Goal: Task Accomplishment & Management: Complete application form

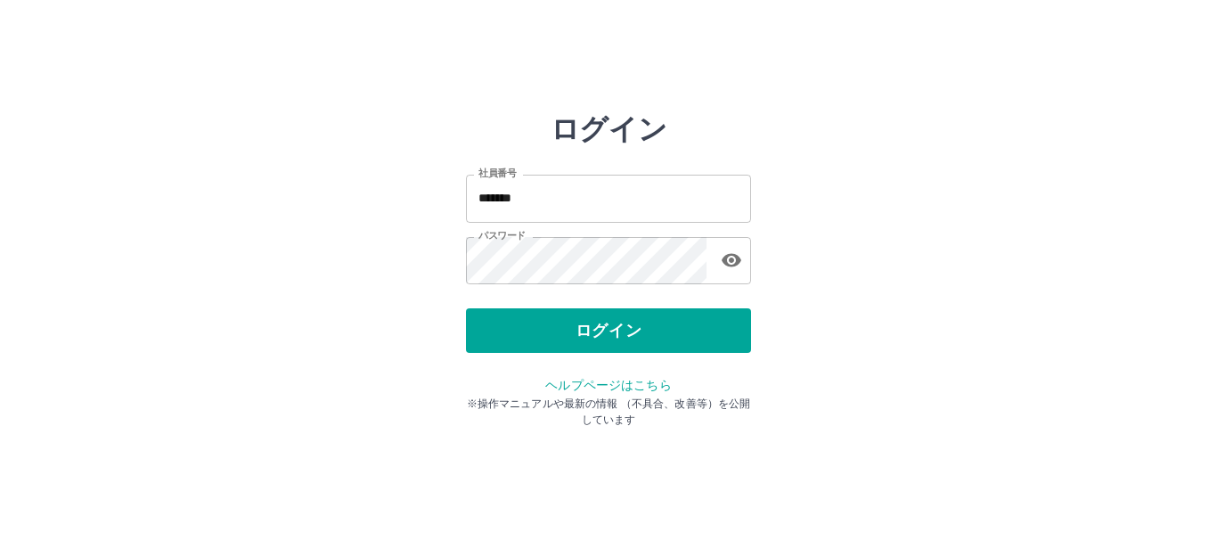
click at [523, 328] on button "ログイン" at bounding box center [608, 330] width 285 height 45
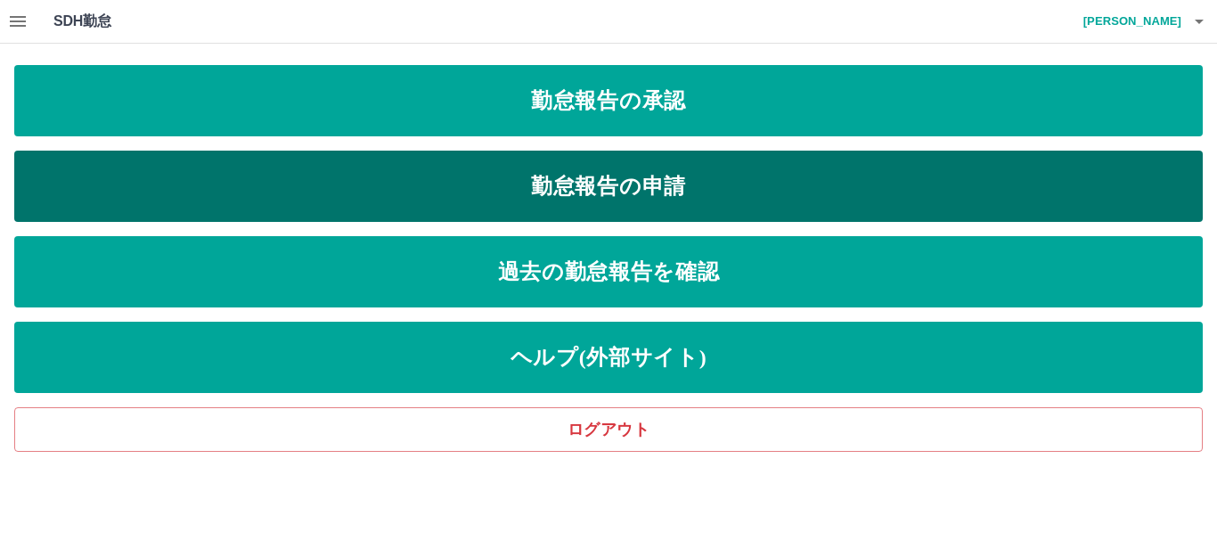
click at [220, 183] on link "勤怠報告の申請" at bounding box center [608, 186] width 1188 height 71
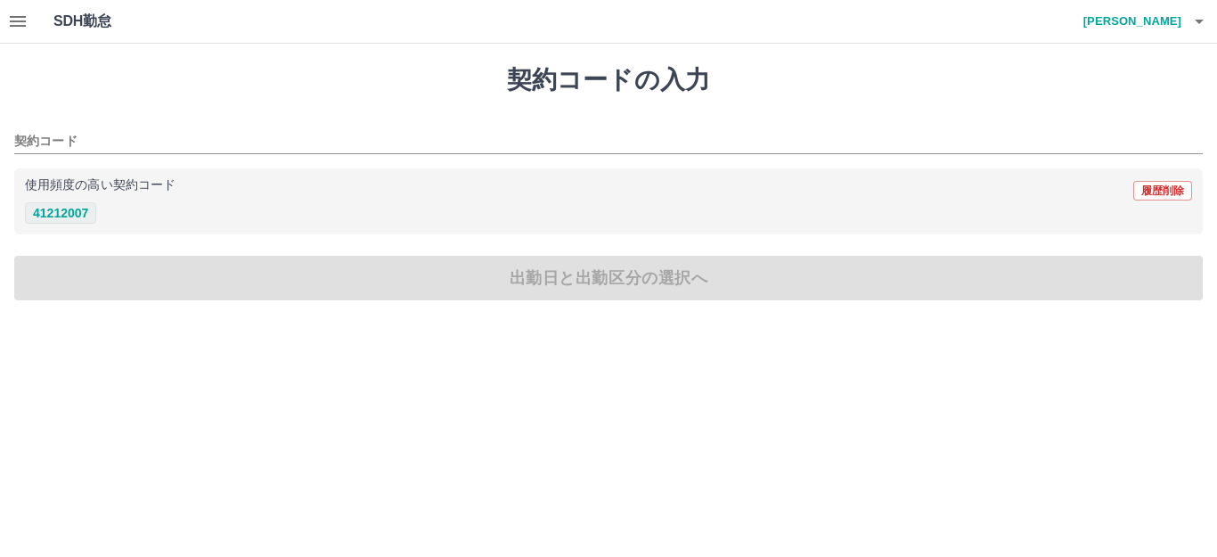
click at [75, 209] on button "41212007" at bounding box center [60, 212] width 71 height 21
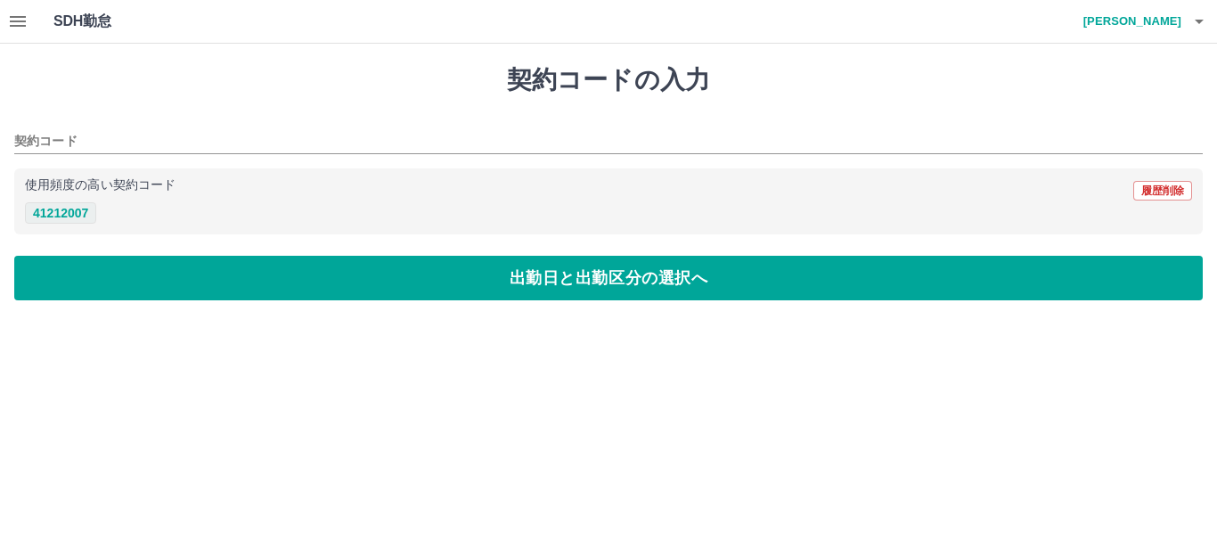
type input "********"
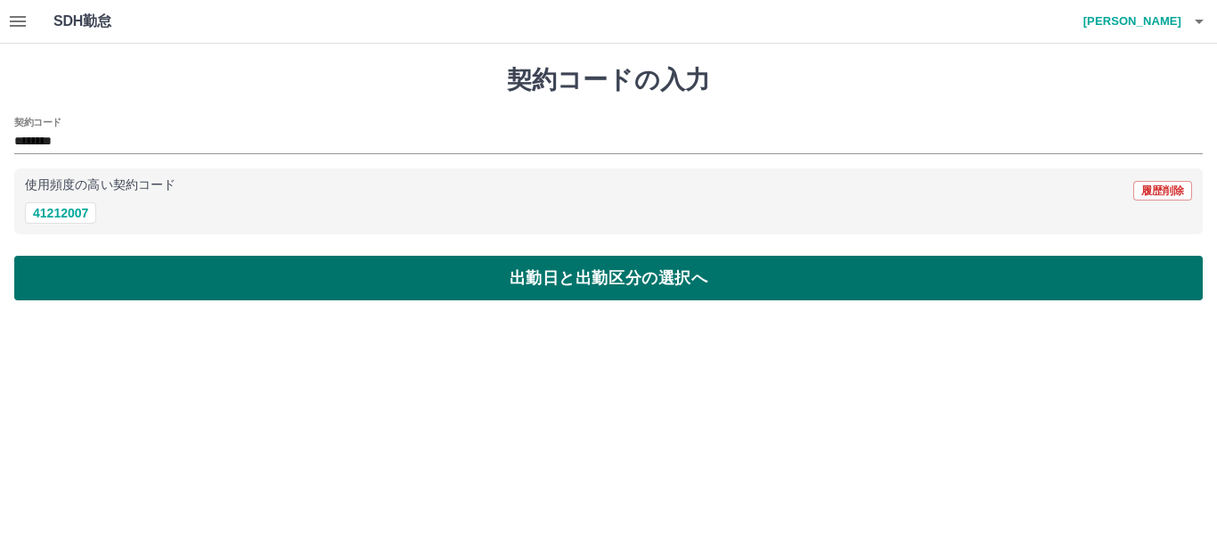
click at [105, 275] on button "出勤日と出勤区分の選択へ" at bounding box center [608, 278] width 1188 height 45
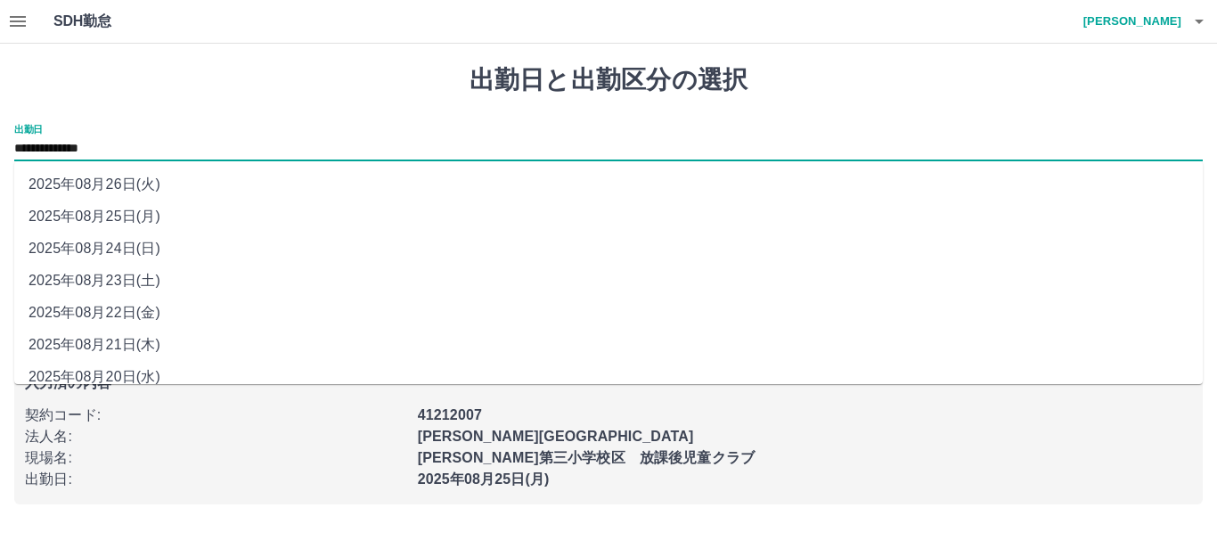
click at [148, 149] on input "**********" at bounding box center [608, 149] width 1188 height 22
click at [144, 309] on li "2025年08月22日(金)" at bounding box center [608, 313] width 1188 height 32
type input "**********"
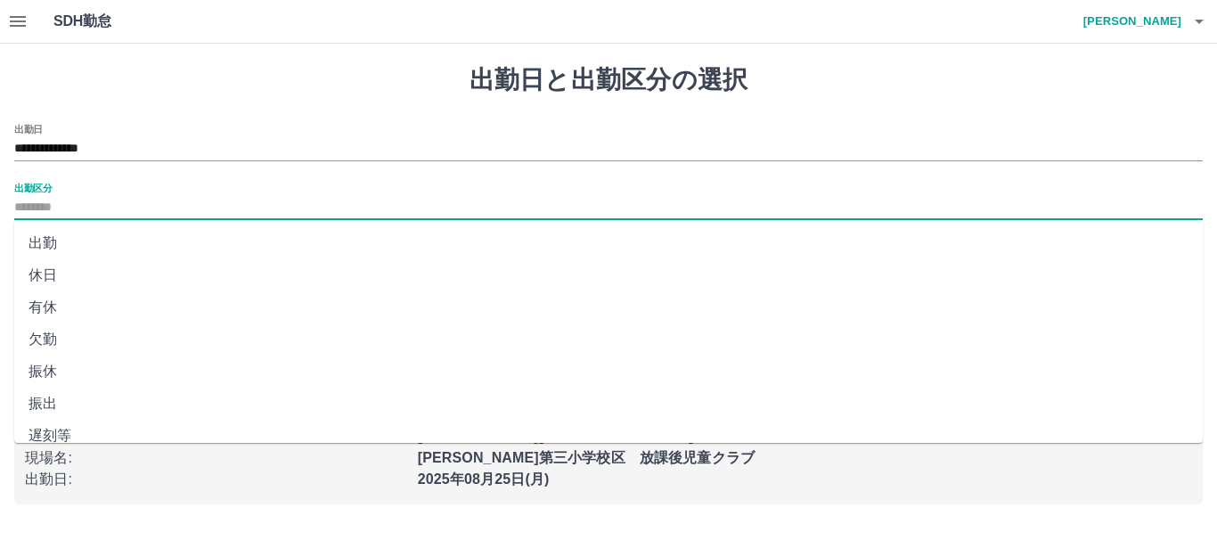
drag, startPoint x: 74, startPoint y: 200, endPoint x: 74, endPoint y: 211, distance: 10.7
click at [74, 202] on input "出勤区分" at bounding box center [608, 208] width 1188 height 22
click at [58, 238] on li "出勤" at bounding box center [608, 243] width 1188 height 32
type input "**"
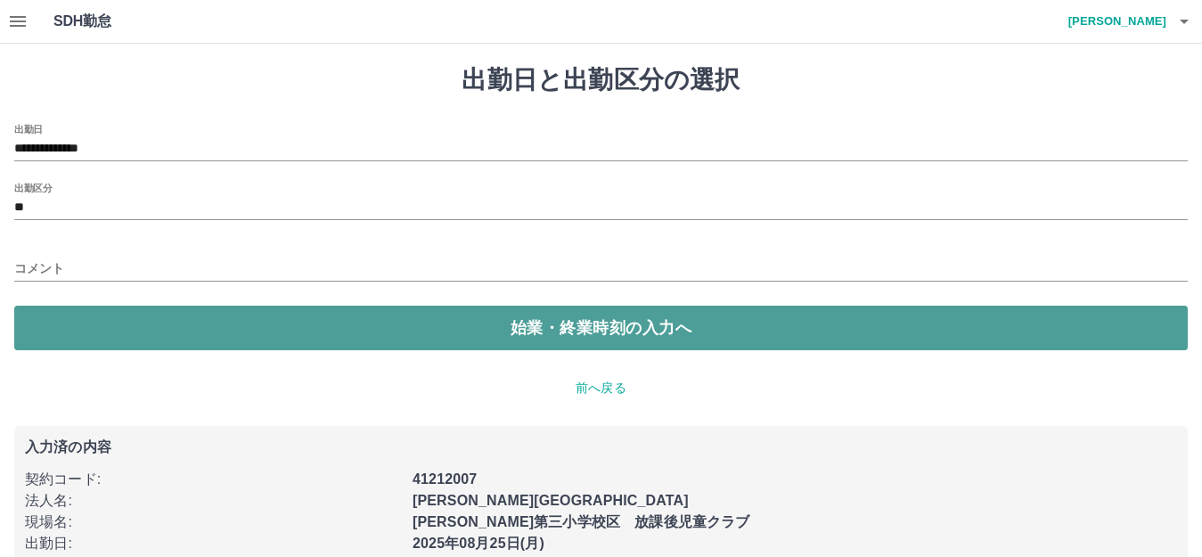
click at [72, 325] on button "始業・終業時刻の入力へ" at bounding box center [600, 328] width 1173 height 45
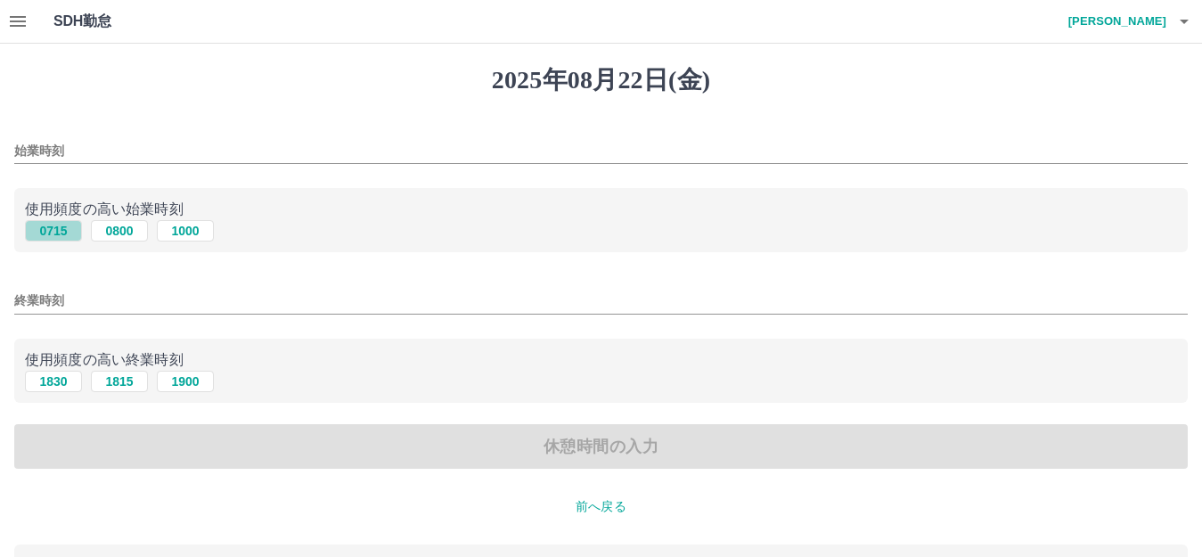
click at [50, 229] on button "0715" at bounding box center [53, 230] width 57 height 21
type input "****"
click at [40, 303] on input "終業時刻" at bounding box center [600, 301] width 1173 height 26
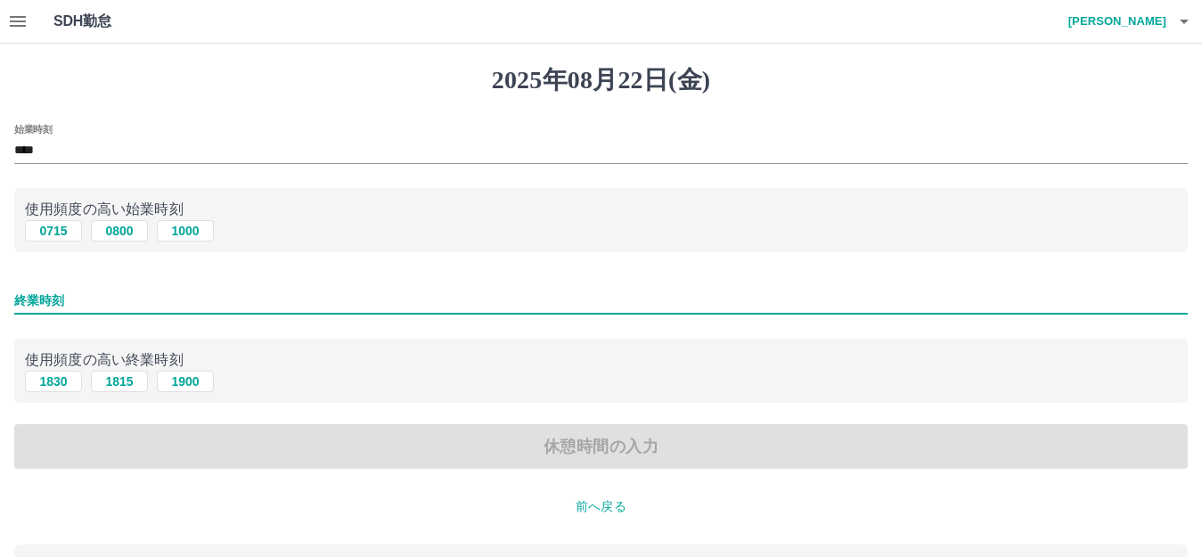
type input "****"
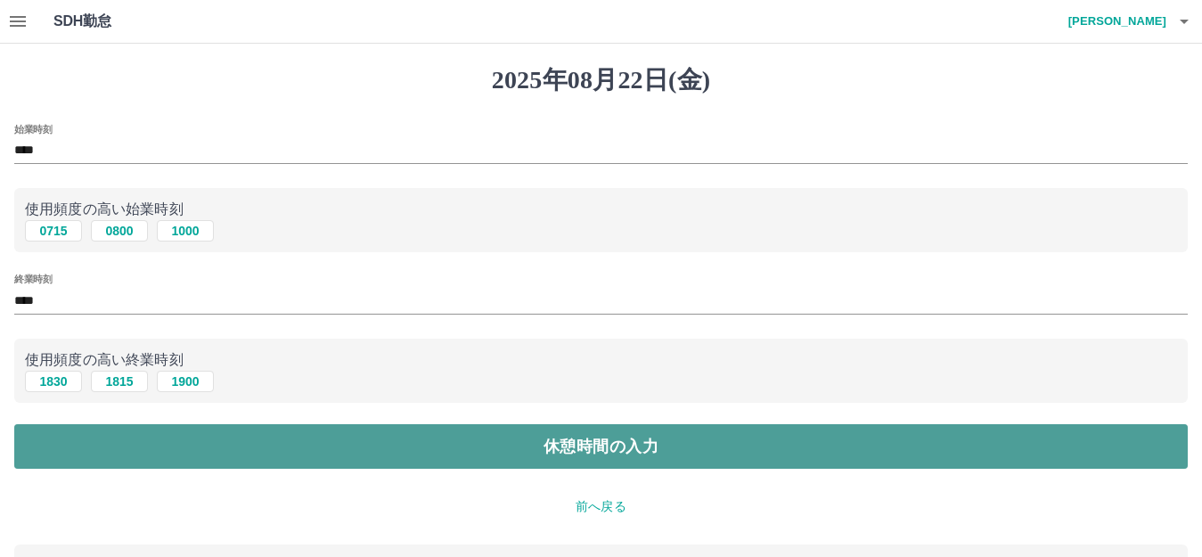
click at [127, 442] on button "休憩時間の入力" at bounding box center [600, 446] width 1173 height 45
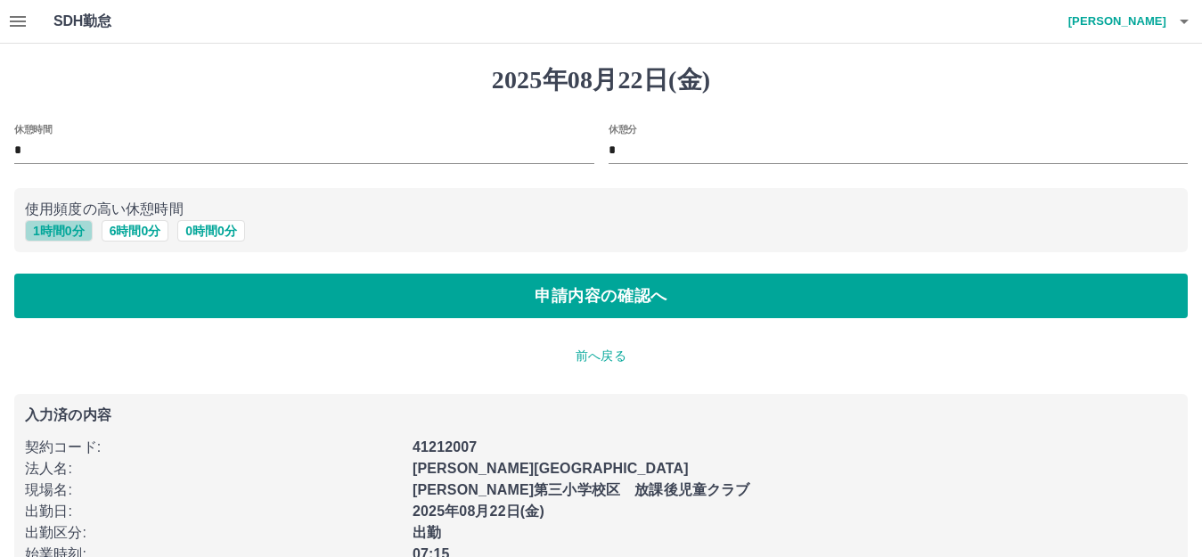
click at [55, 229] on button "1 時間 0 分" at bounding box center [59, 230] width 68 height 21
type input "*"
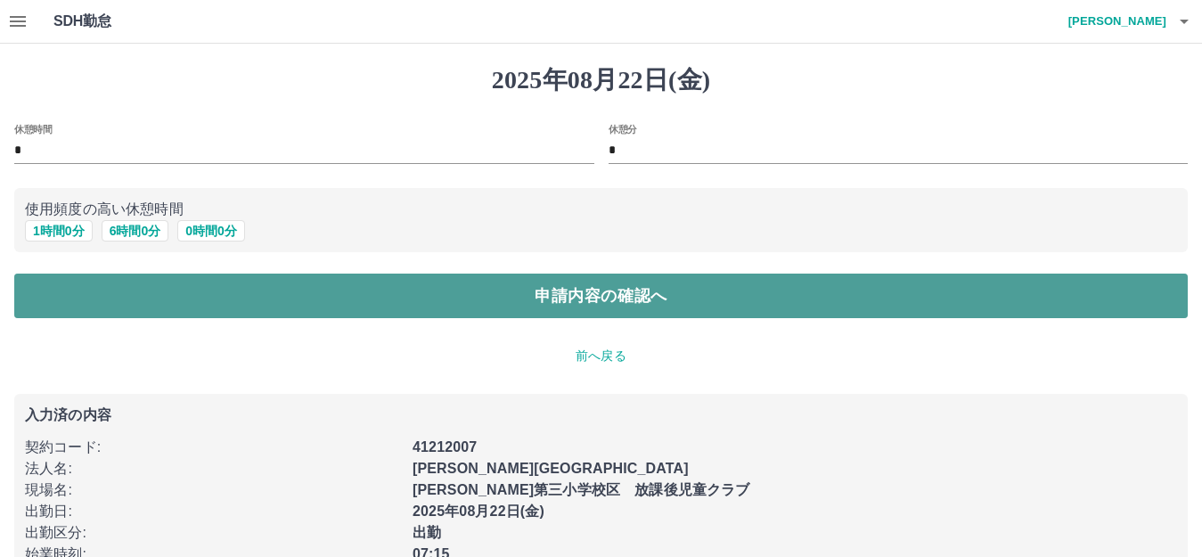
click at [51, 296] on button "申請内容の確認へ" at bounding box center [600, 295] width 1173 height 45
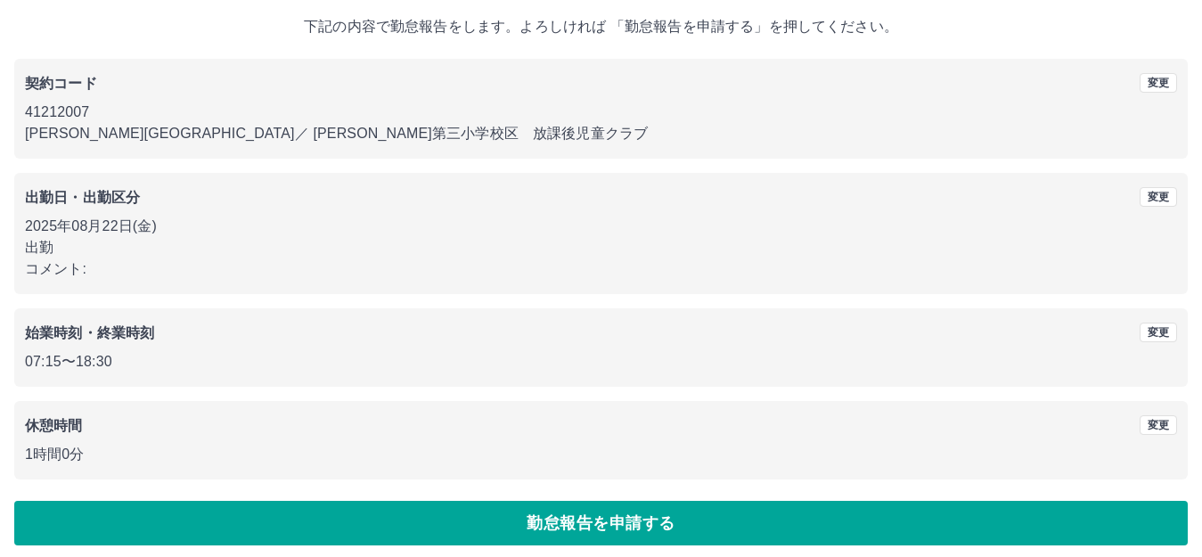
scroll to position [110, 0]
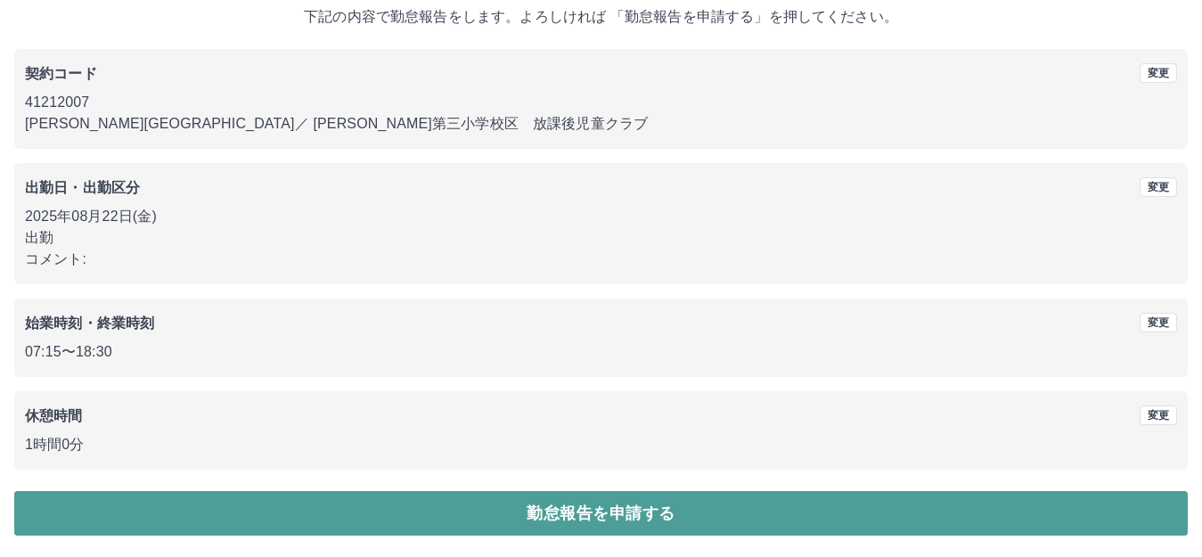
click at [298, 505] on button "勤怠報告を申請する" at bounding box center [600, 513] width 1173 height 45
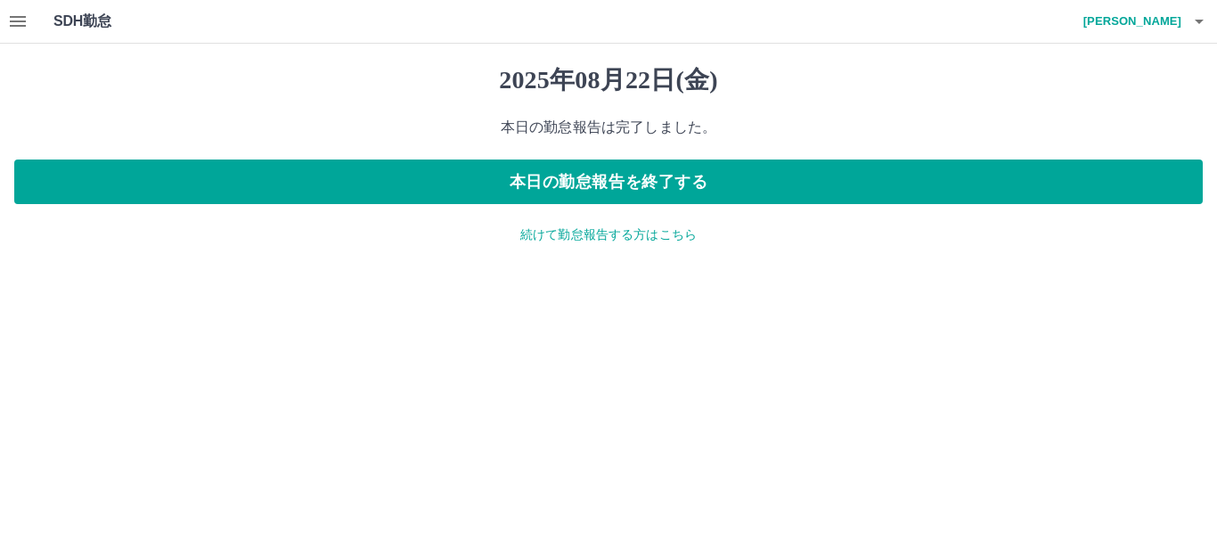
click at [13, 17] on icon "button" at bounding box center [18, 21] width 16 height 11
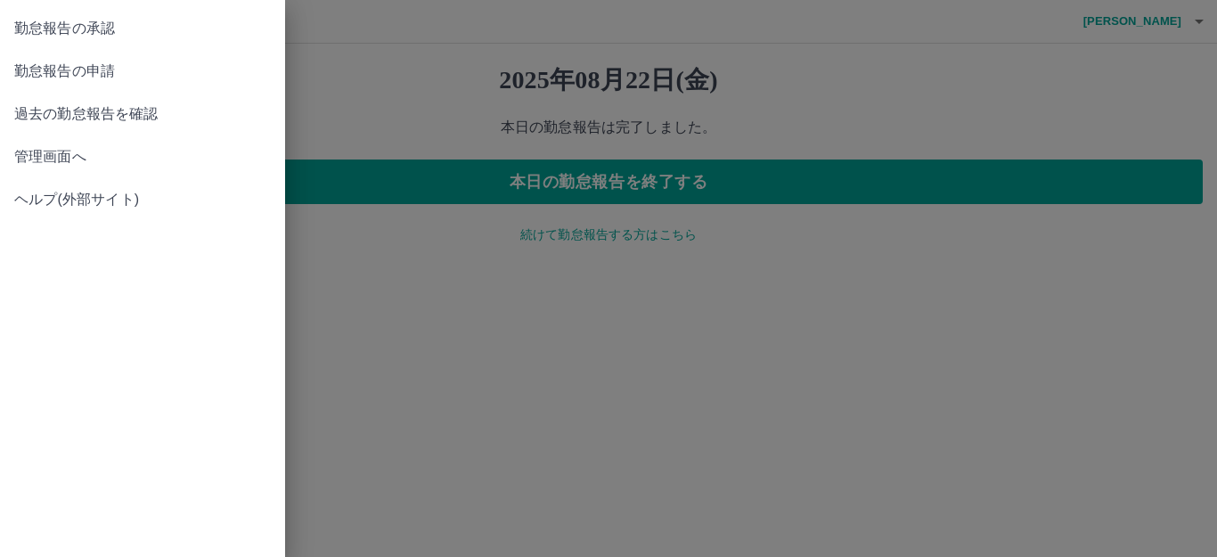
click at [87, 25] on span "勤怠報告の承認" at bounding box center [142, 28] width 257 height 21
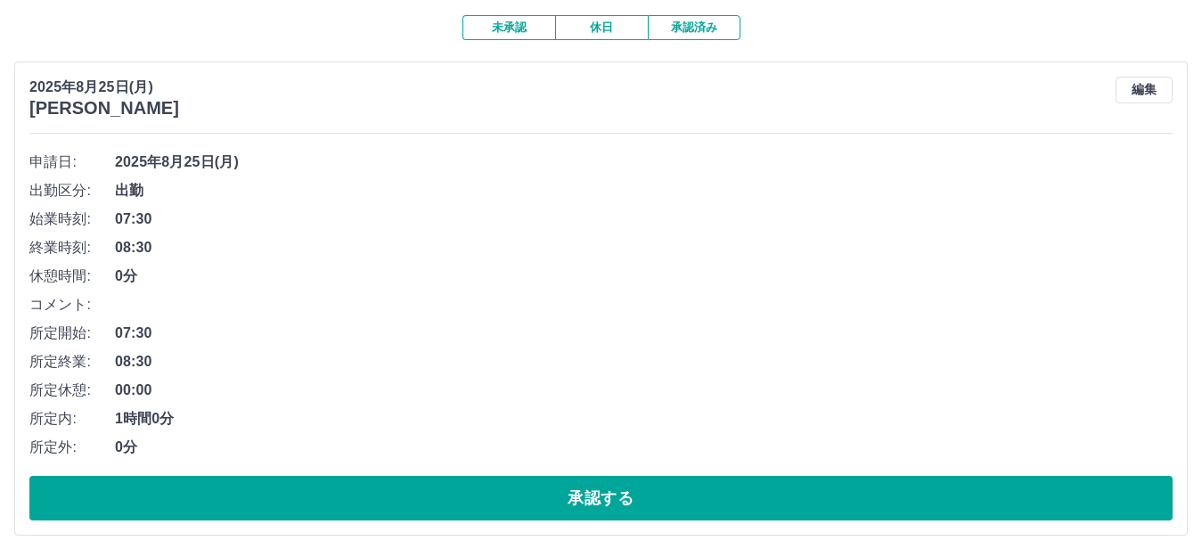
scroll to position [178, 0]
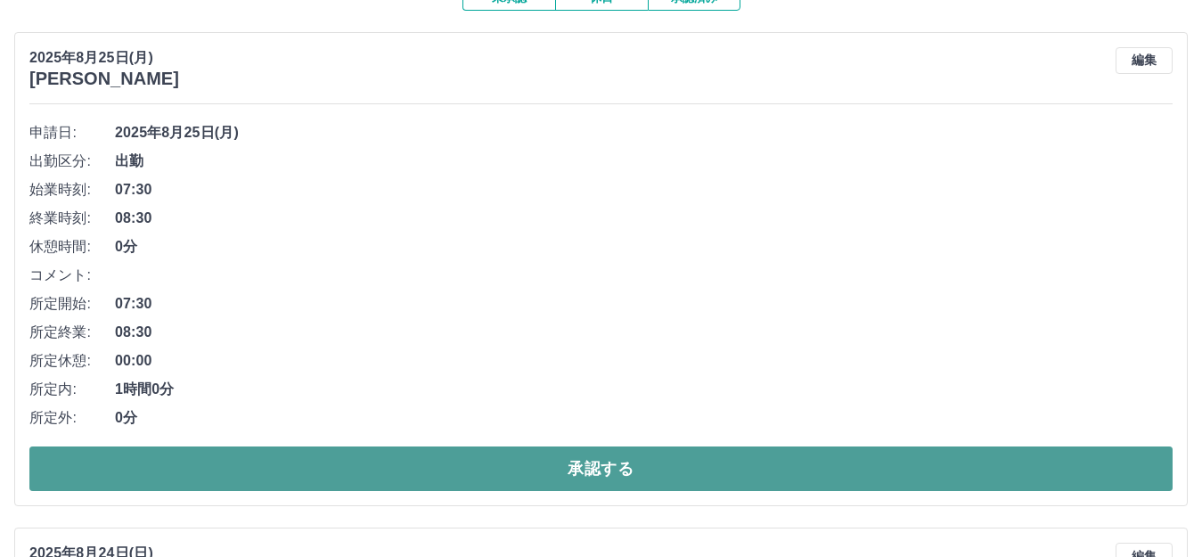
click at [194, 472] on button "承認する" at bounding box center [600, 468] width 1143 height 45
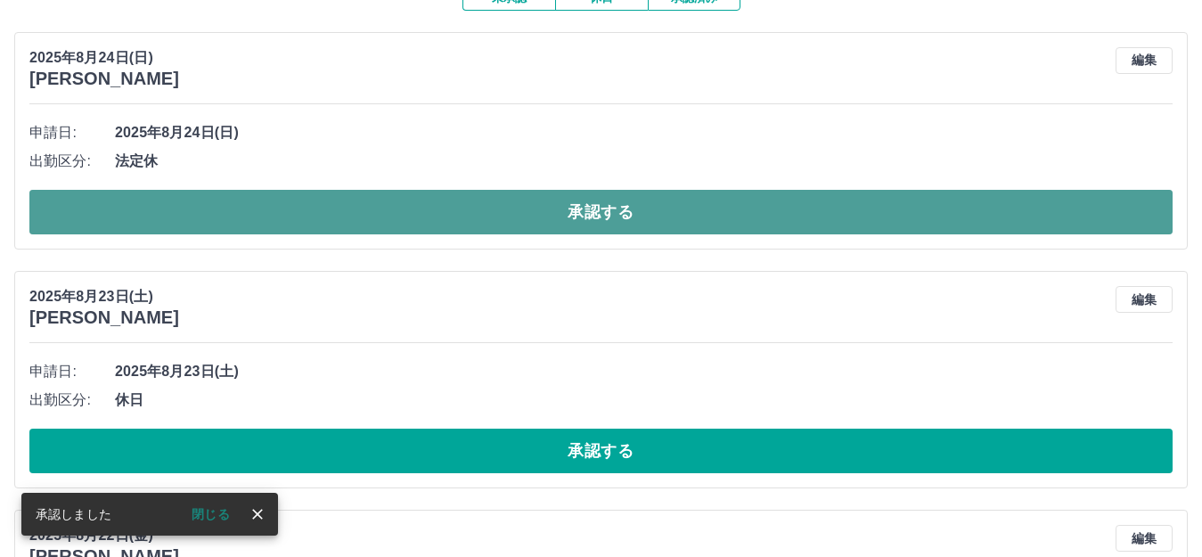
click at [229, 214] on button "承認する" at bounding box center [600, 212] width 1143 height 45
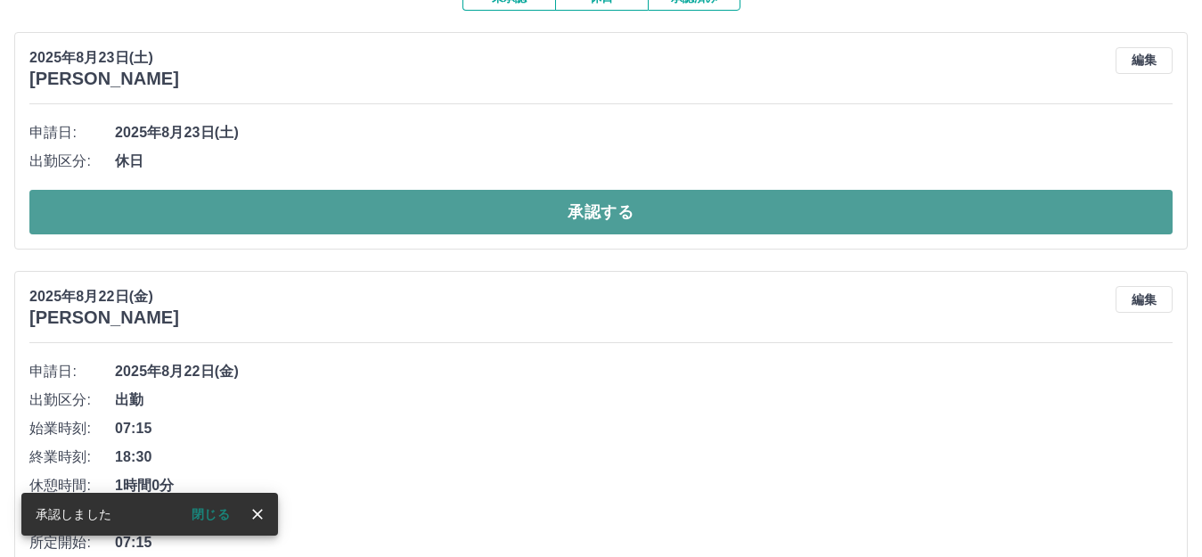
click at [214, 209] on button "承認する" at bounding box center [600, 212] width 1143 height 45
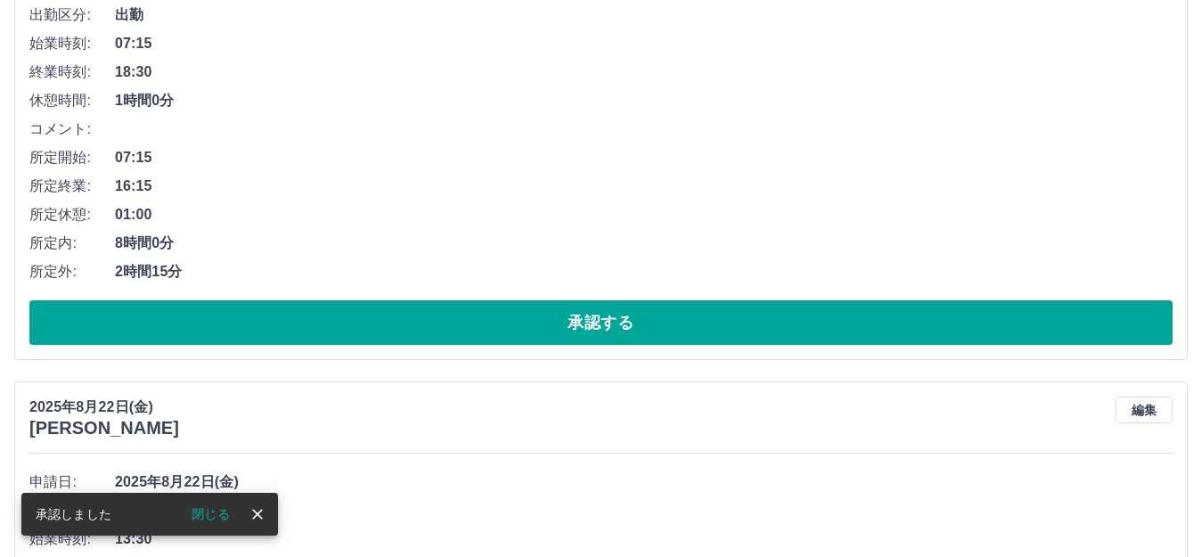
scroll to position [356, 0]
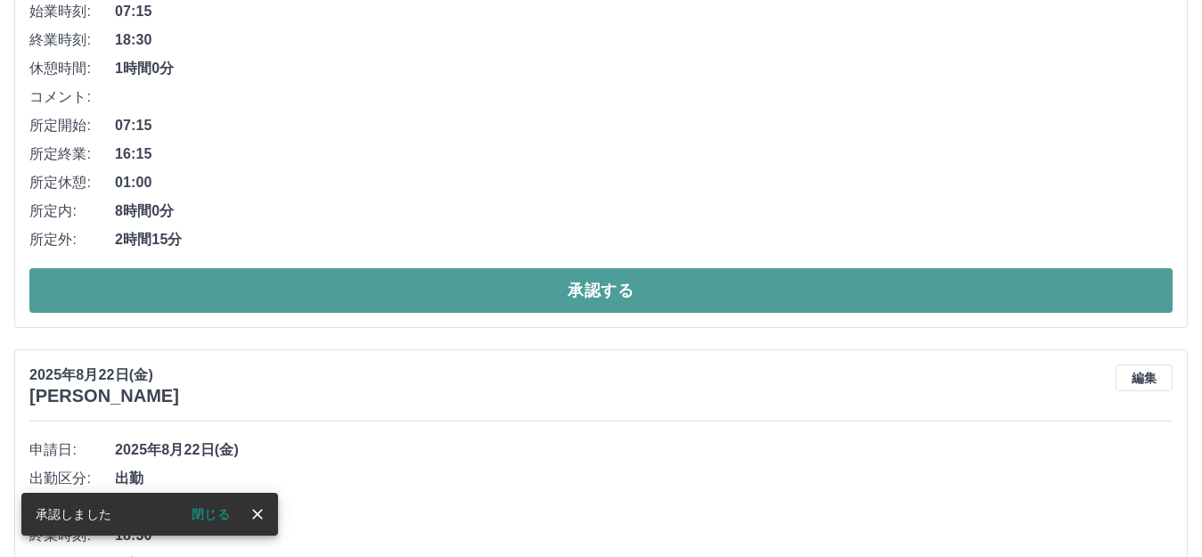
click at [217, 286] on button "承認する" at bounding box center [600, 290] width 1143 height 45
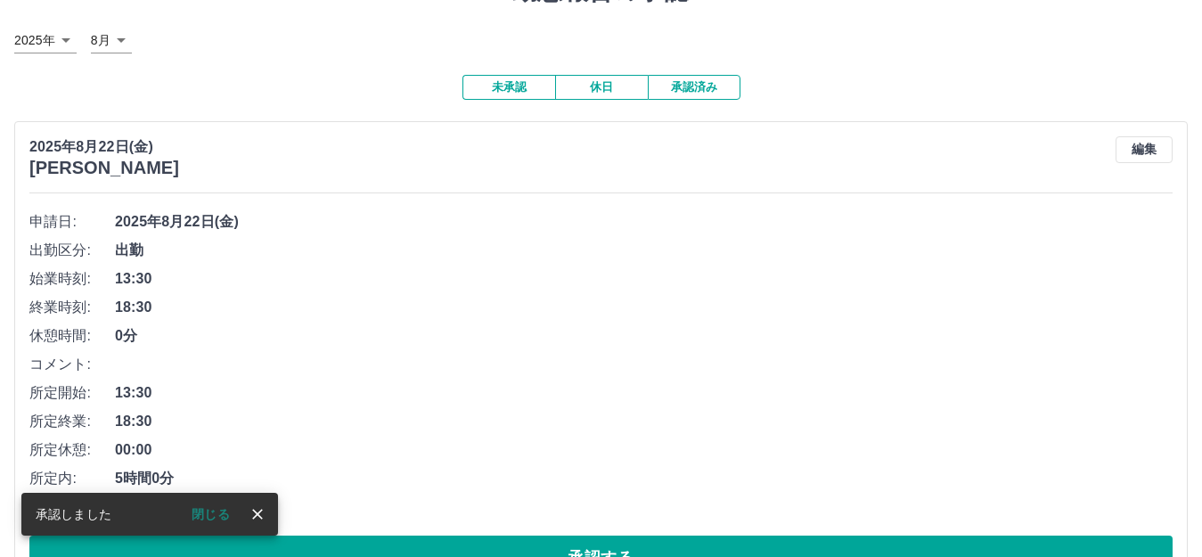
scroll to position [151, 0]
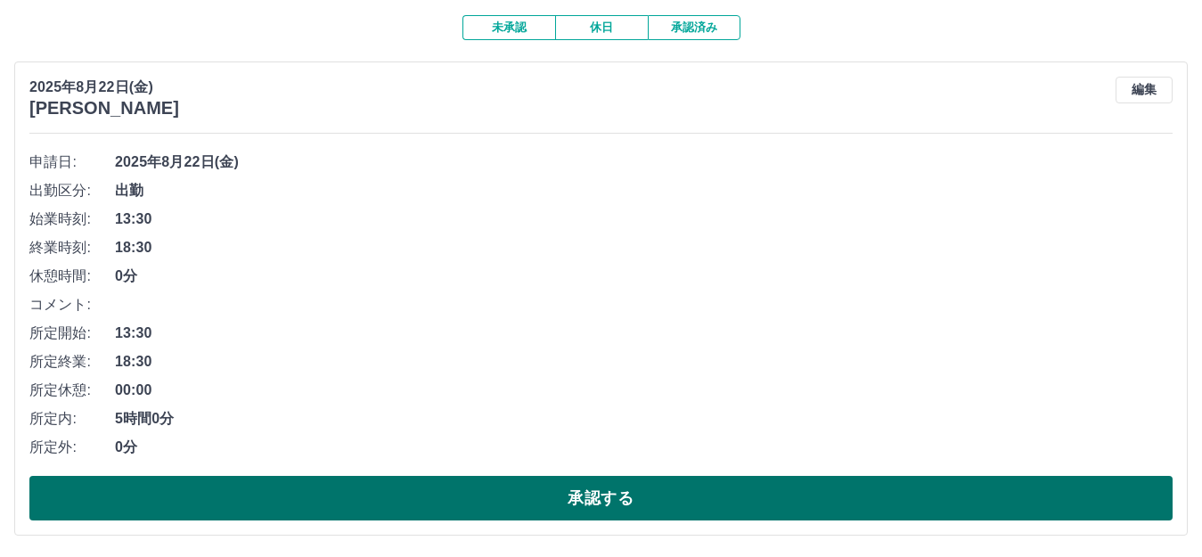
click at [390, 493] on button "承認する" at bounding box center [600, 498] width 1143 height 45
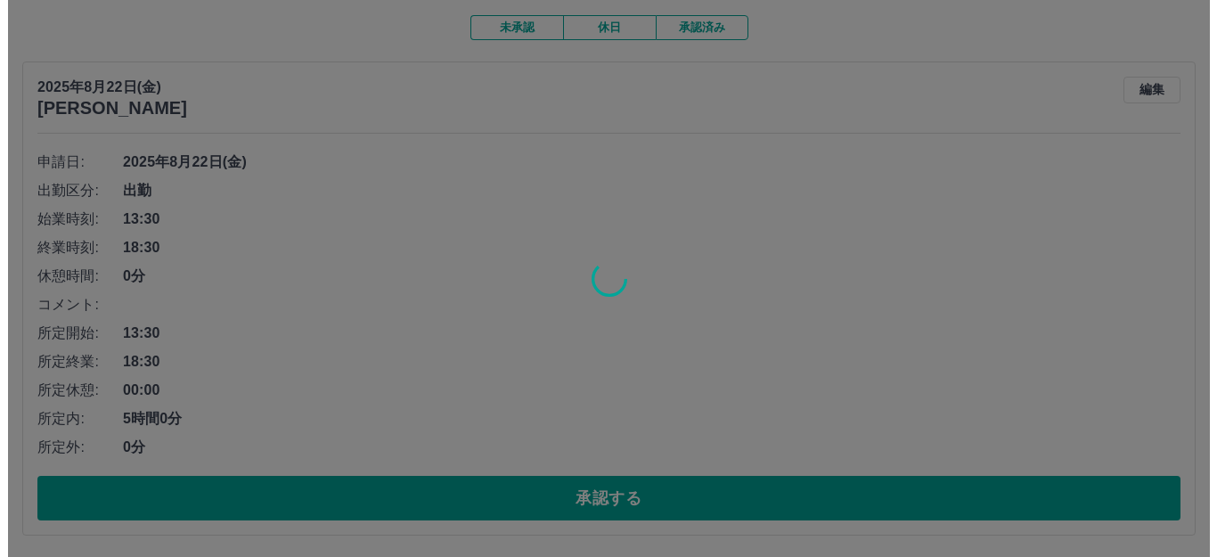
scroll to position [0, 0]
